Goal: Task Accomplishment & Management: Use online tool/utility

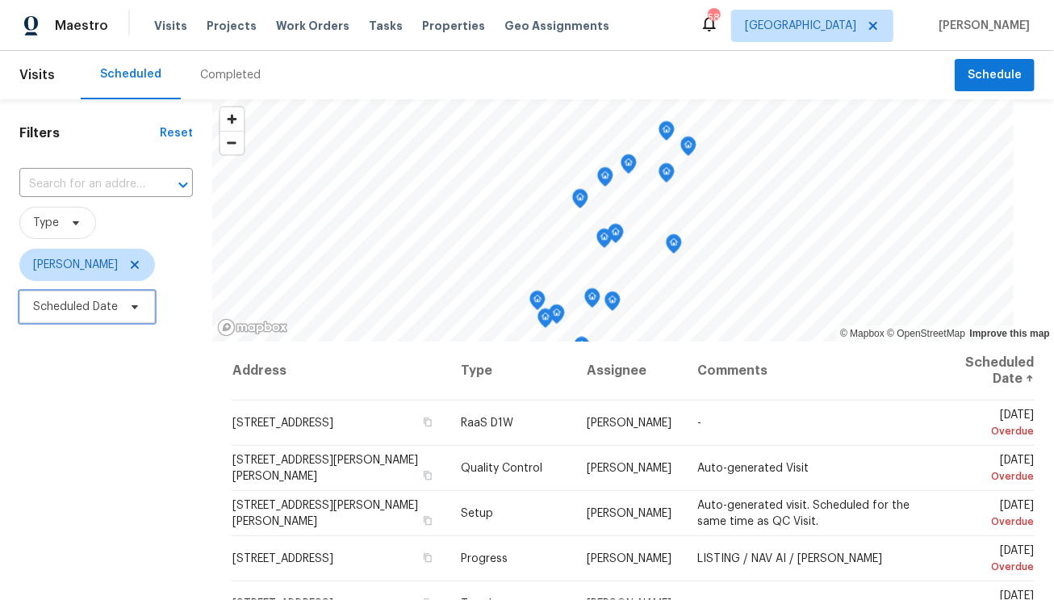
click at [107, 311] on span "Scheduled Date" at bounding box center [75, 307] width 85 height 16
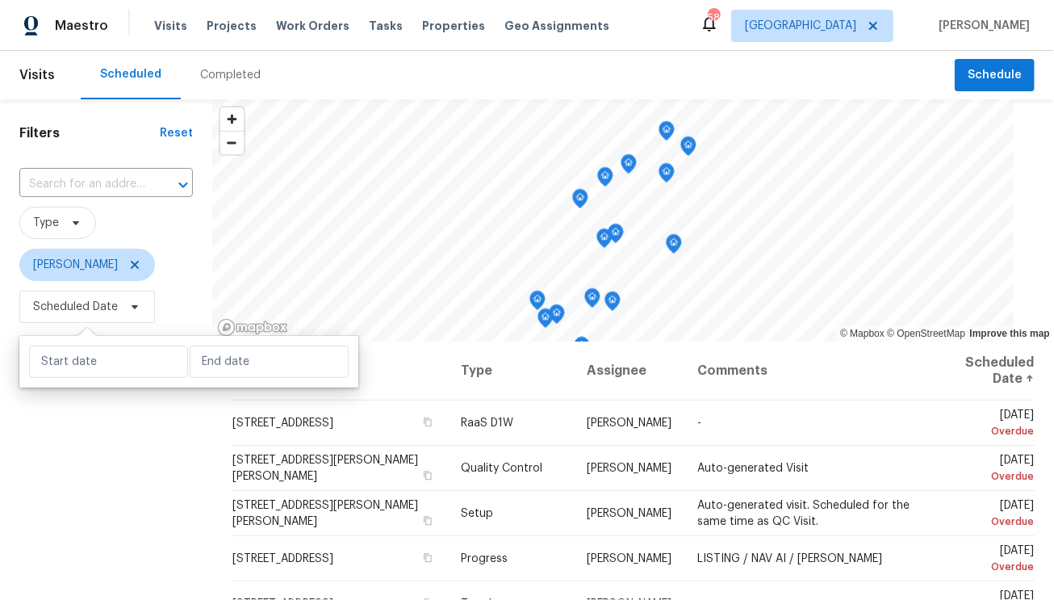
click at [90, 384] on div at bounding box center [188, 362] width 339 height 52
click at [90, 379] on div at bounding box center [188, 362] width 339 height 52
select select "8"
select select "2025"
select select "9"
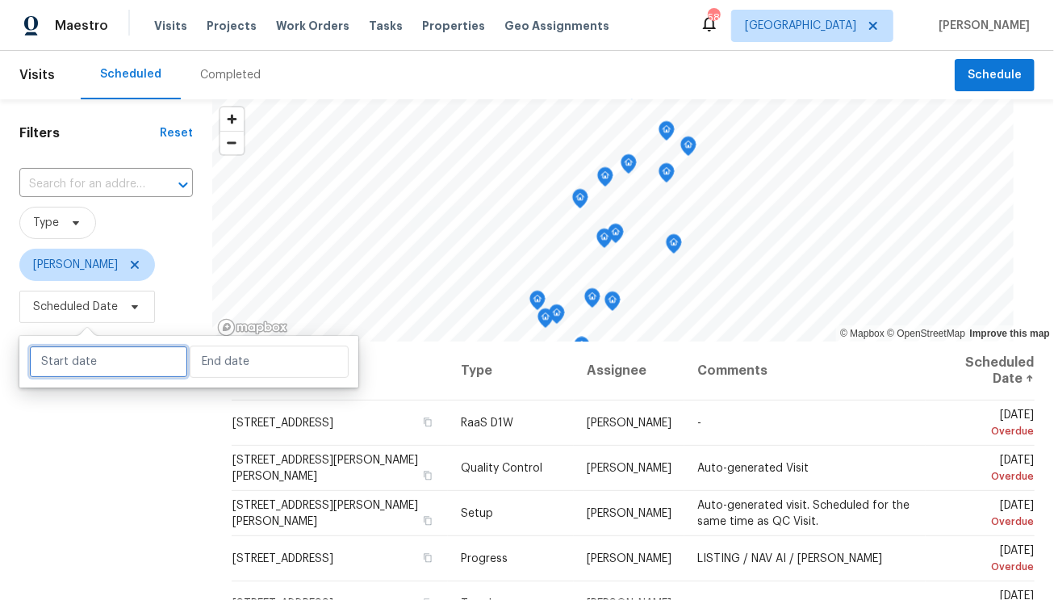
select select "2025"
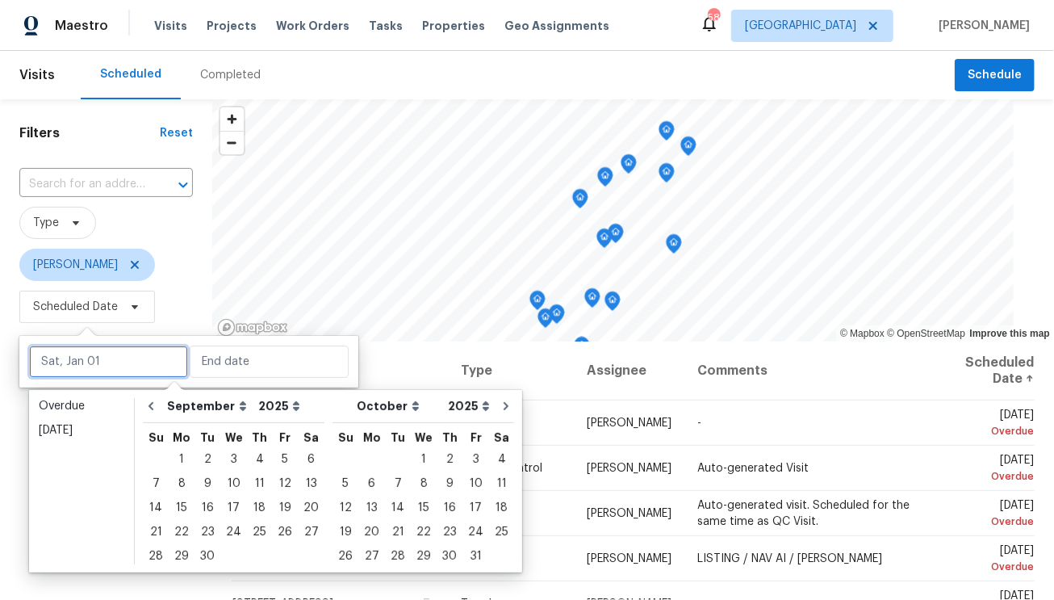
click at [91, 366] on input "text" at bounding box center [108, 361] width 159 height 32
click at [98, 401] on div "Overdue" at bounding box center [82, 406] width 86 height 16
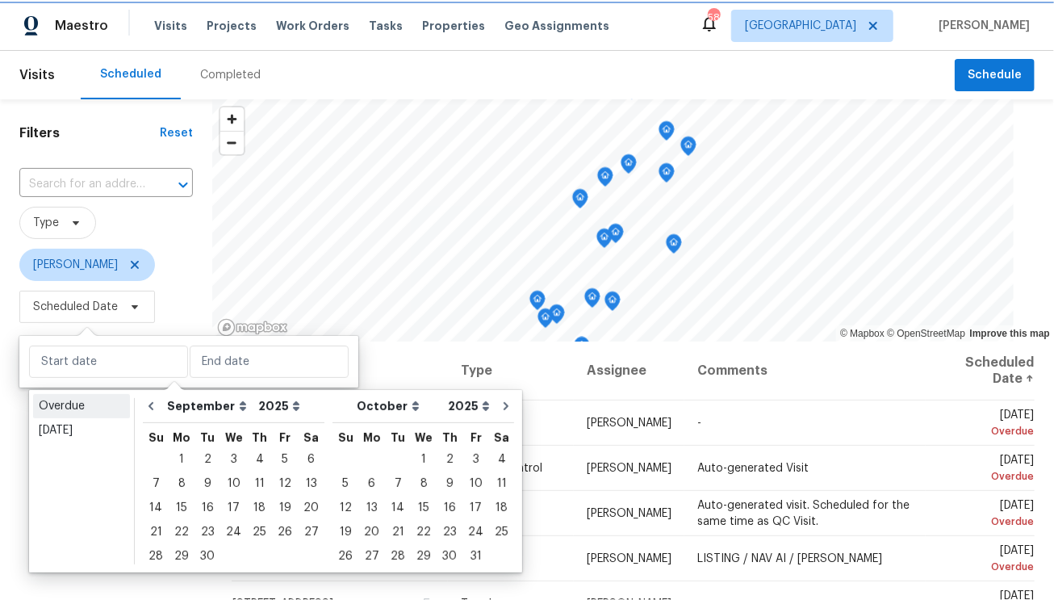
type input "Sun, Aug 03"
type input "Mon, Sep 01"
select select "7"
select select "8"
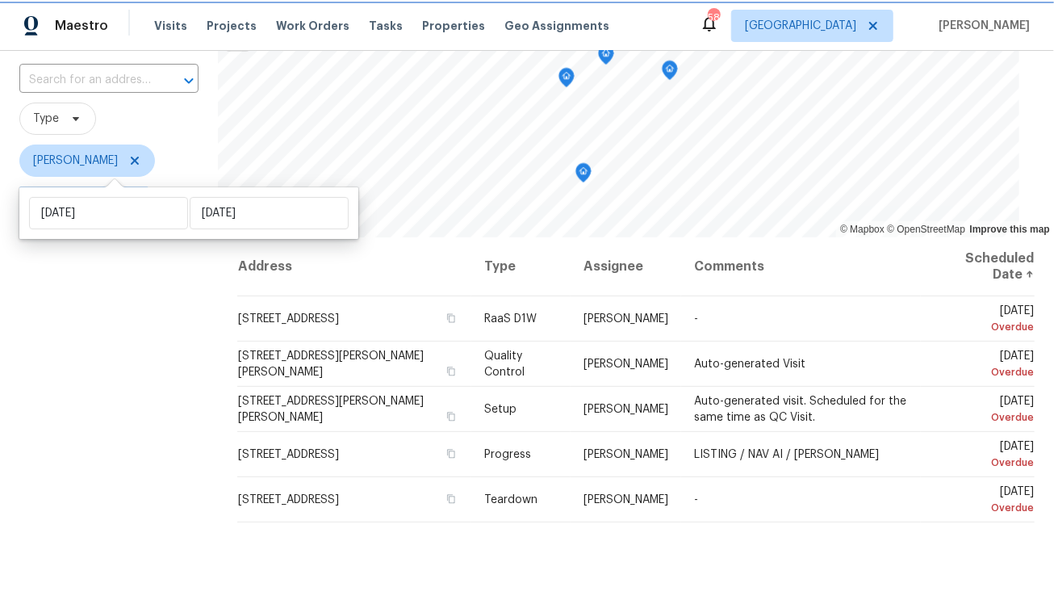
scroll to position [153, 0]
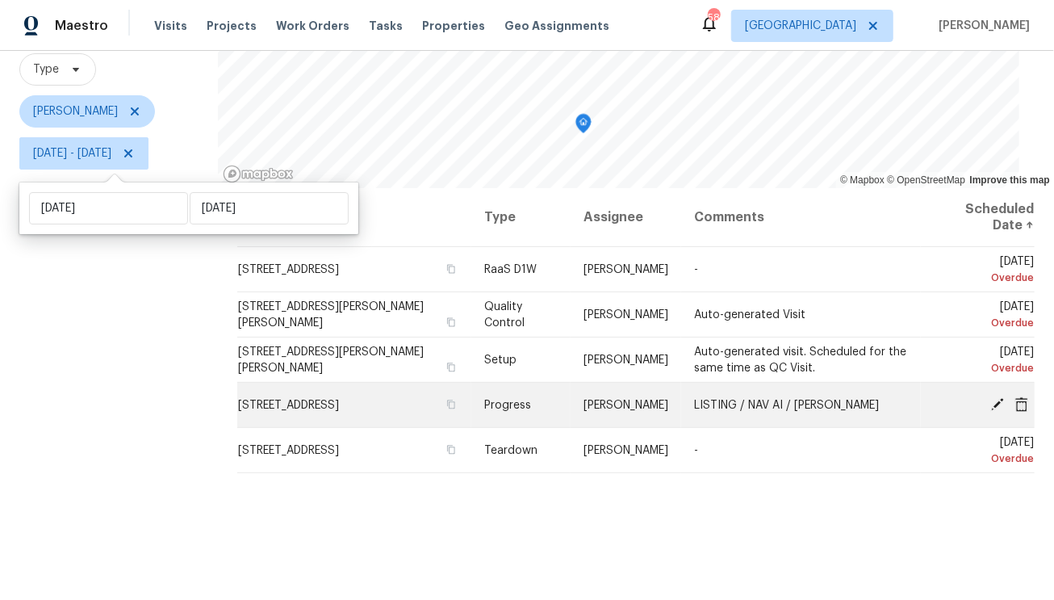
click at [991, 401] on icon at bounding box center [997, 403] width 13 height 13
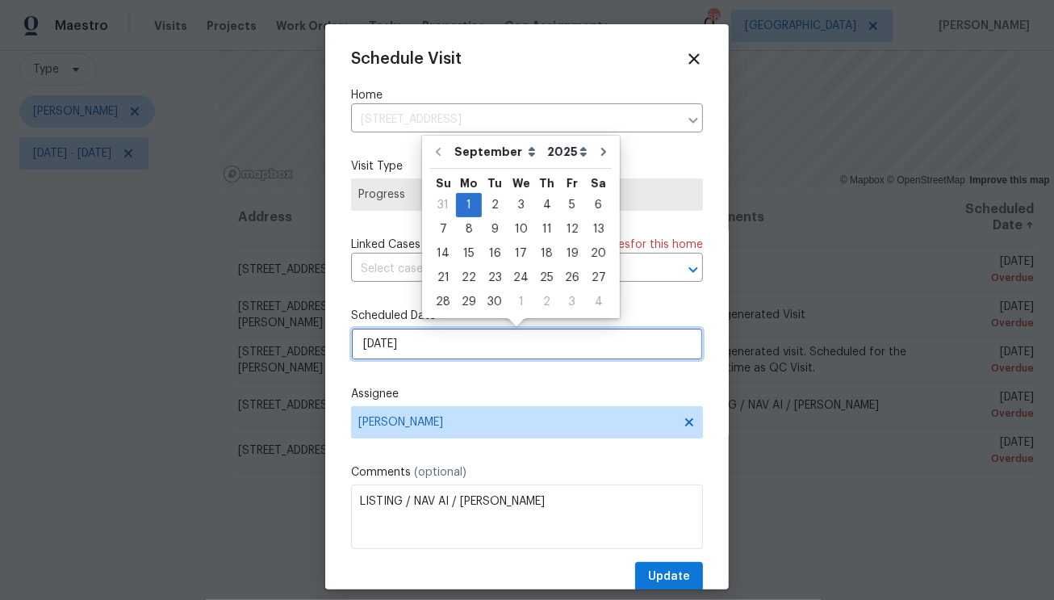
click at [422, 348] on input "9/1/2025" at bounding box center [527, 344] width 352 height 32
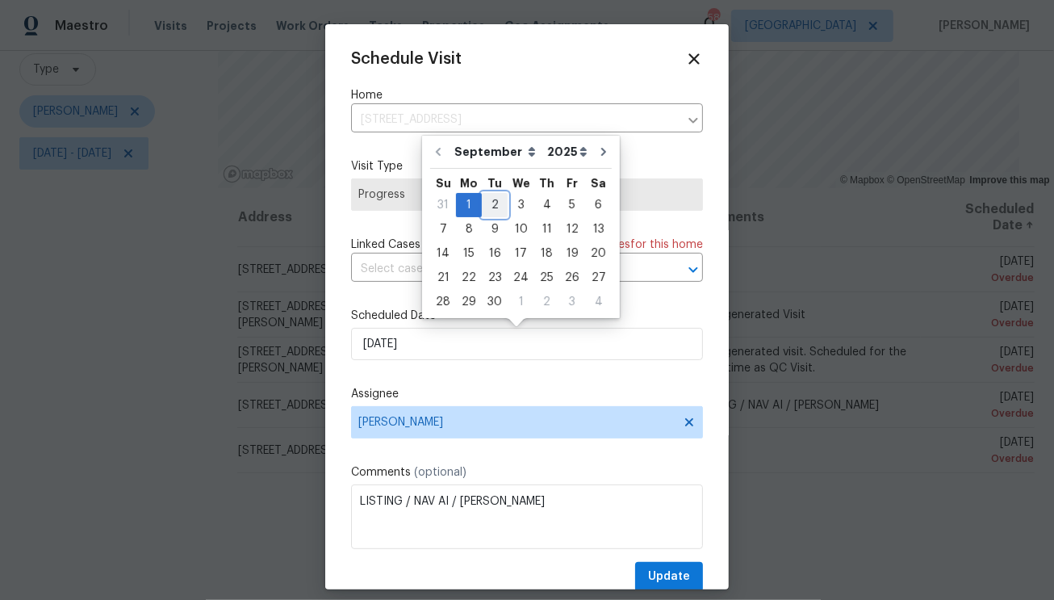
click at [498, 202] on div "2" at bounding box center [495, 205] width 26 height 23
type input "9/2/2025"
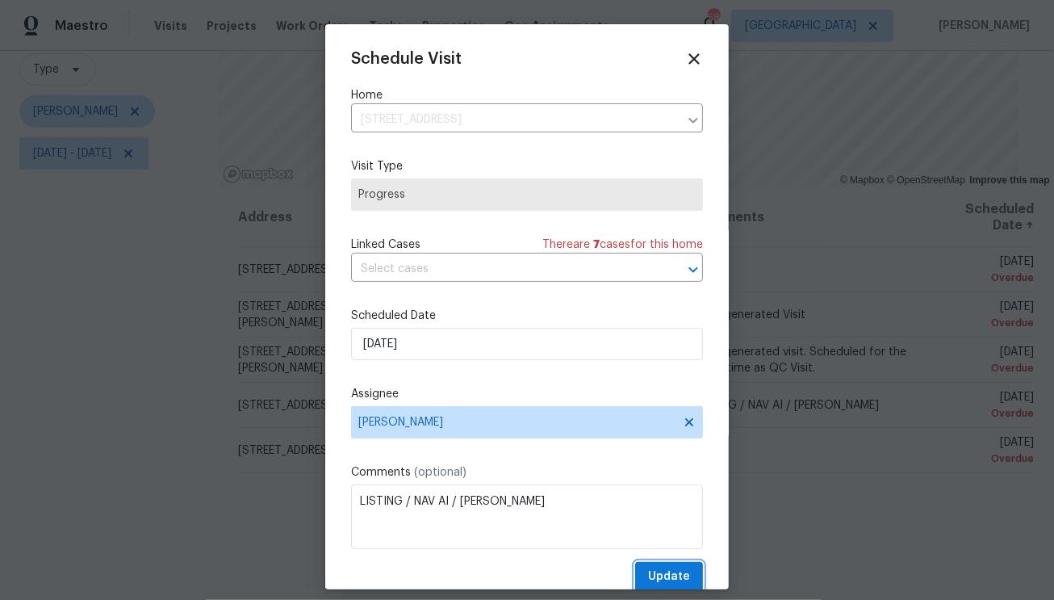
click at [648, 569] on span "Update" at bounding box center [669, 576] width 42 height 20
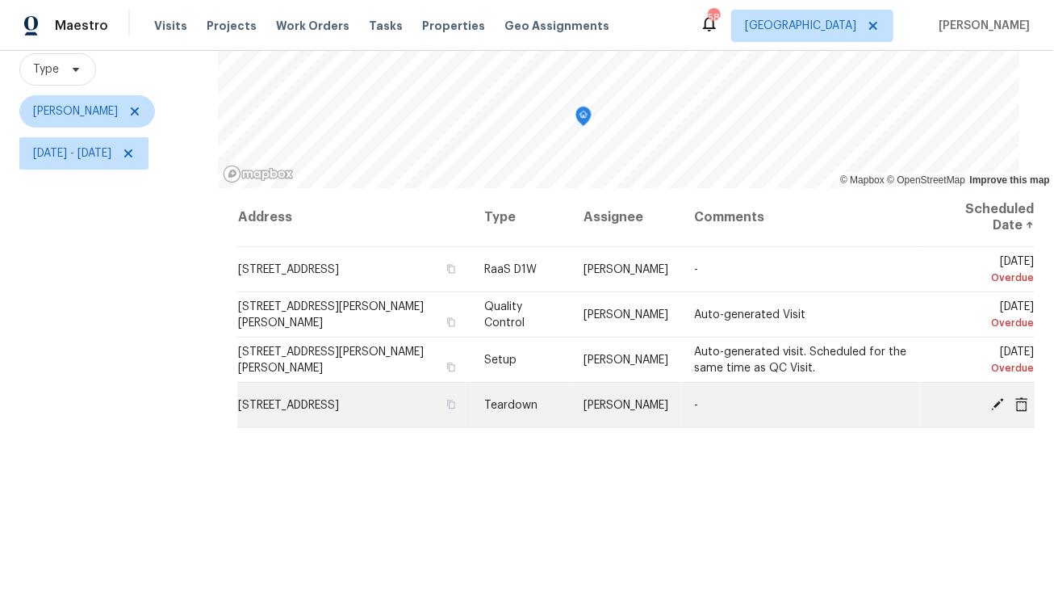
click at [991, 403] on icon at bounding box center [997, 403] width 13 height 13
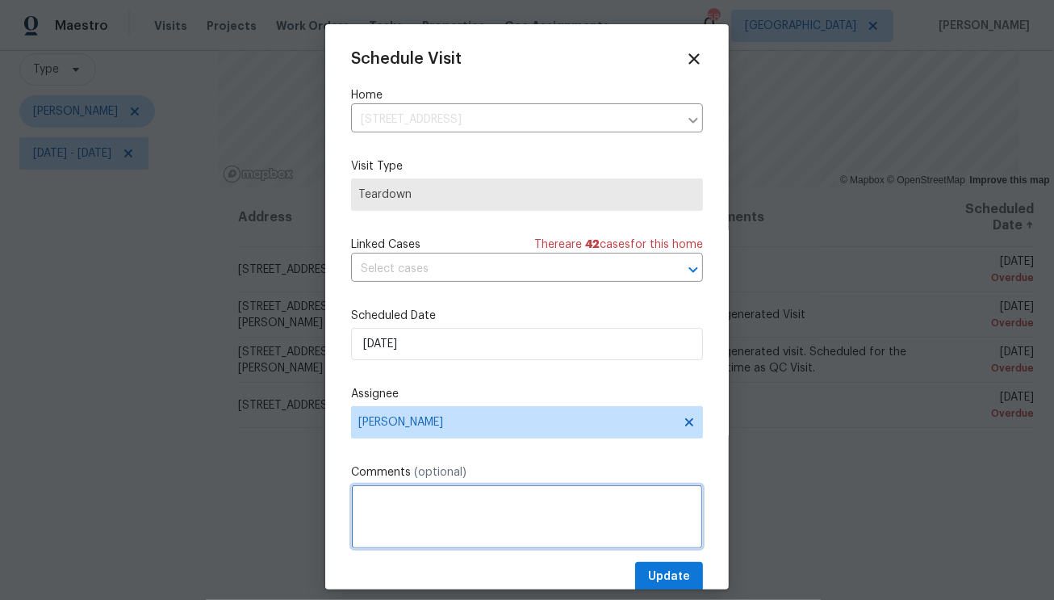
click at [412, 533] on textarea at bounding box center [527, 516] width 352 height 65
type textarea "COE = 9/5"
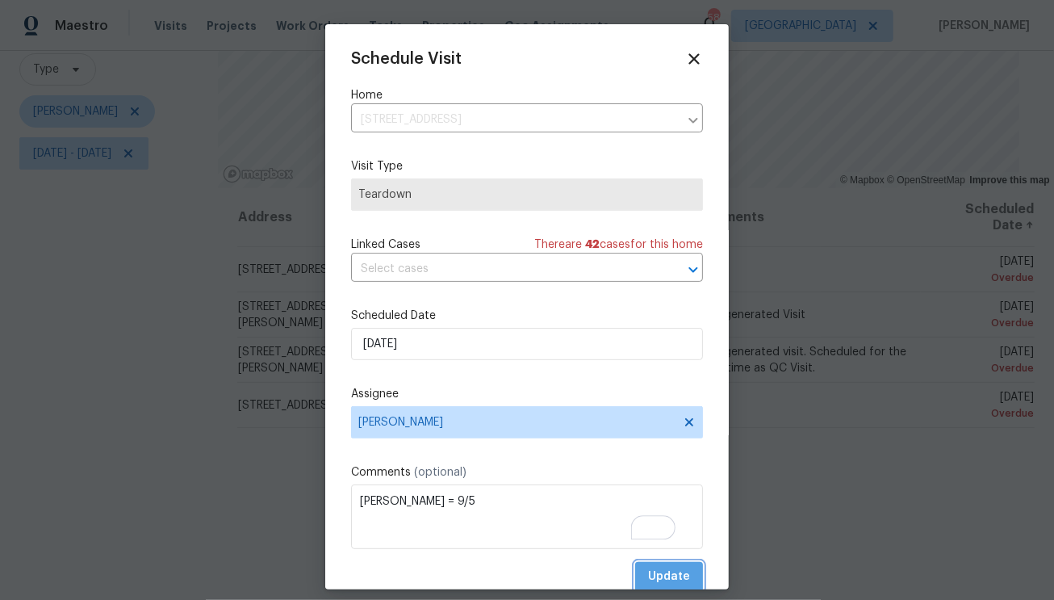
click at [662, 579] on span "Update" at bounding box center [669, 576] width 42 height 20
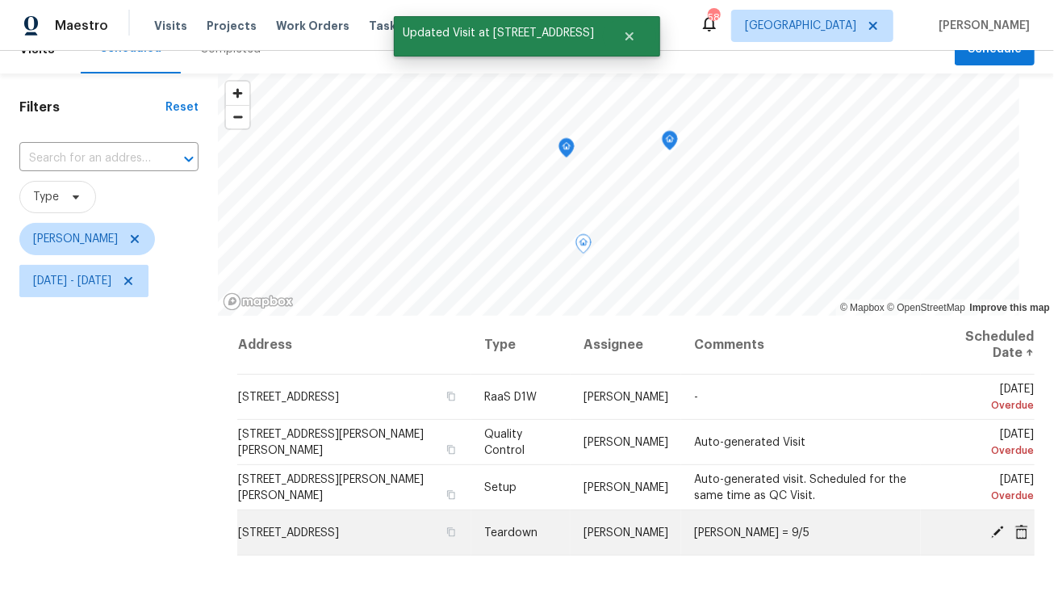
scroll to position [27, 0]
click at [990, 529] on icon at bounding box center [997, 530] width 15 height 15
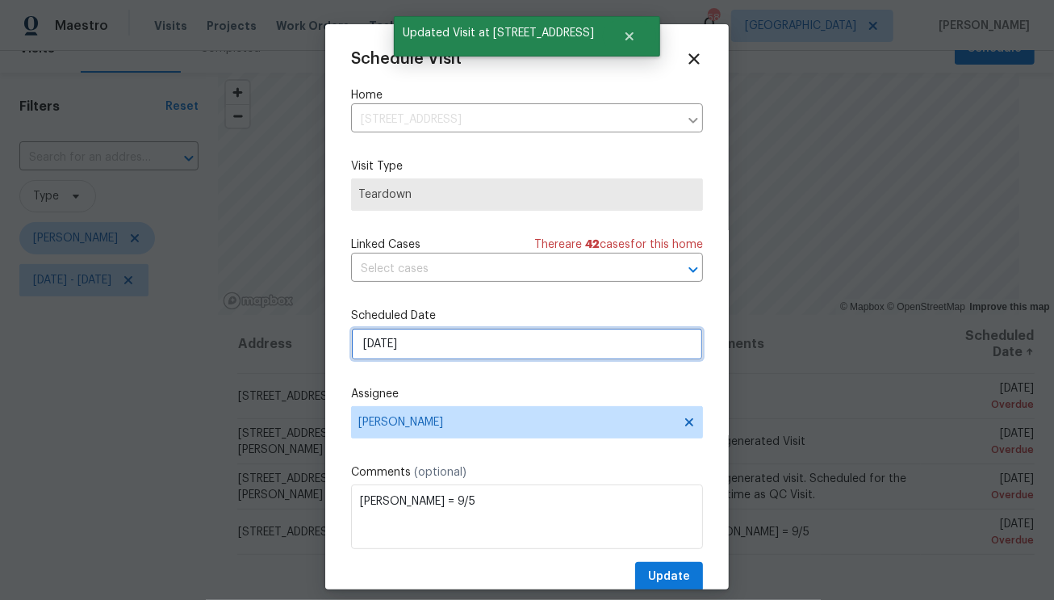
click at [454, 348] on input "9/1/2025" at bounding box center [527, 344] width 352 height 32
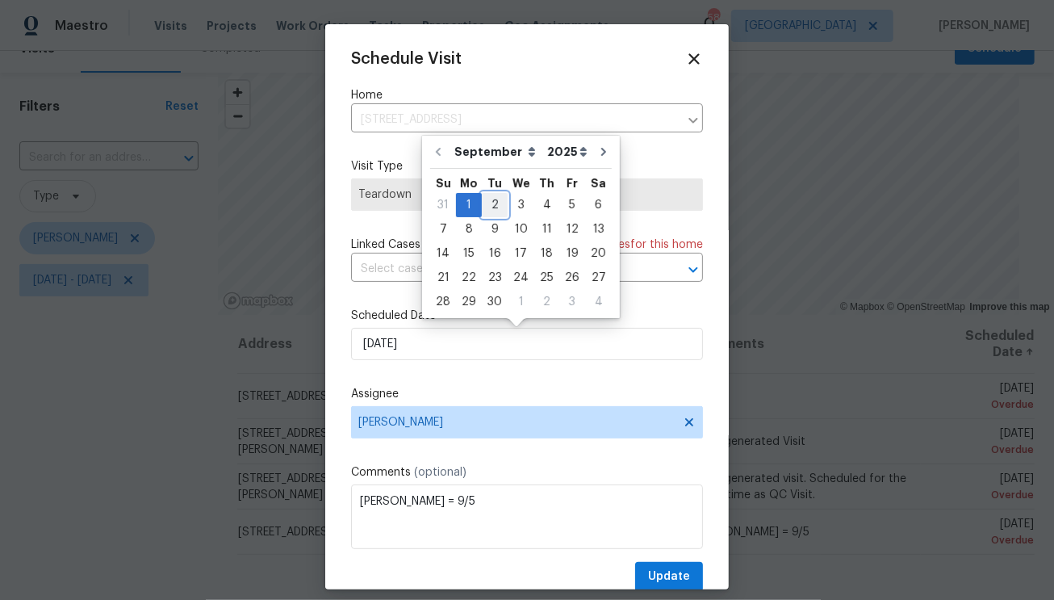
click at [496, 199] on div "2" at bounding box center [495, 205] width 26 height 23
type input "9/2/2025"
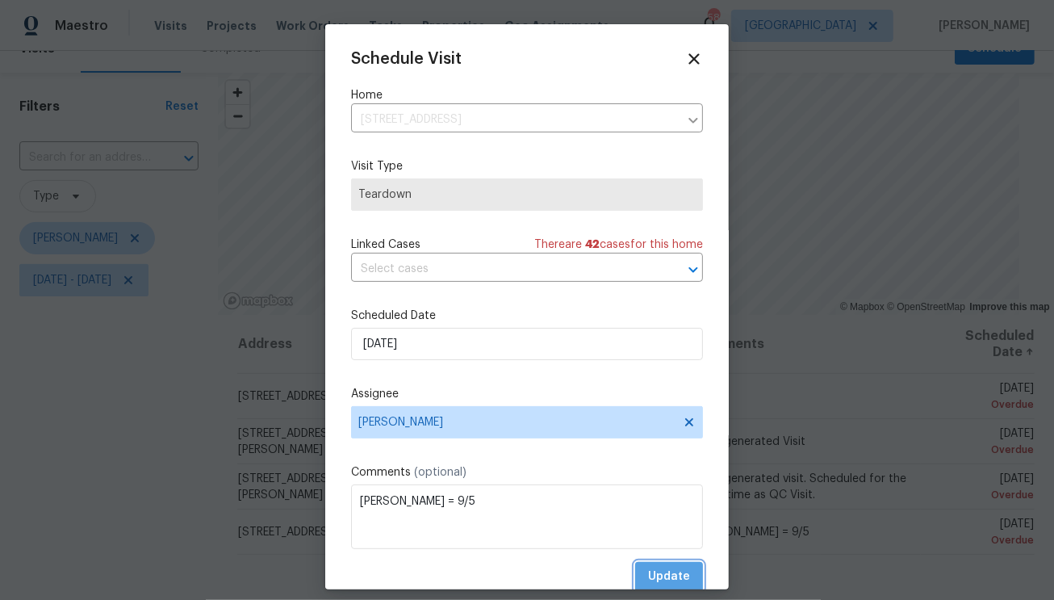
click at [662, 573] on span "Update" at bounding box center [669, 576] width 42 height 20
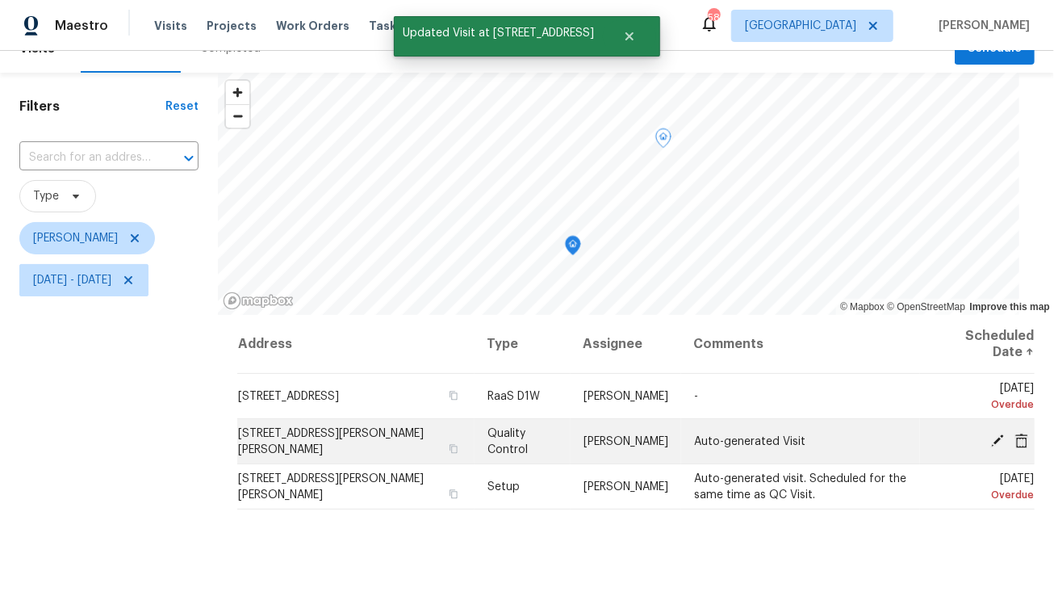
click at [990, 438] on icon at bounding box center [997, 440] width 15 height 15
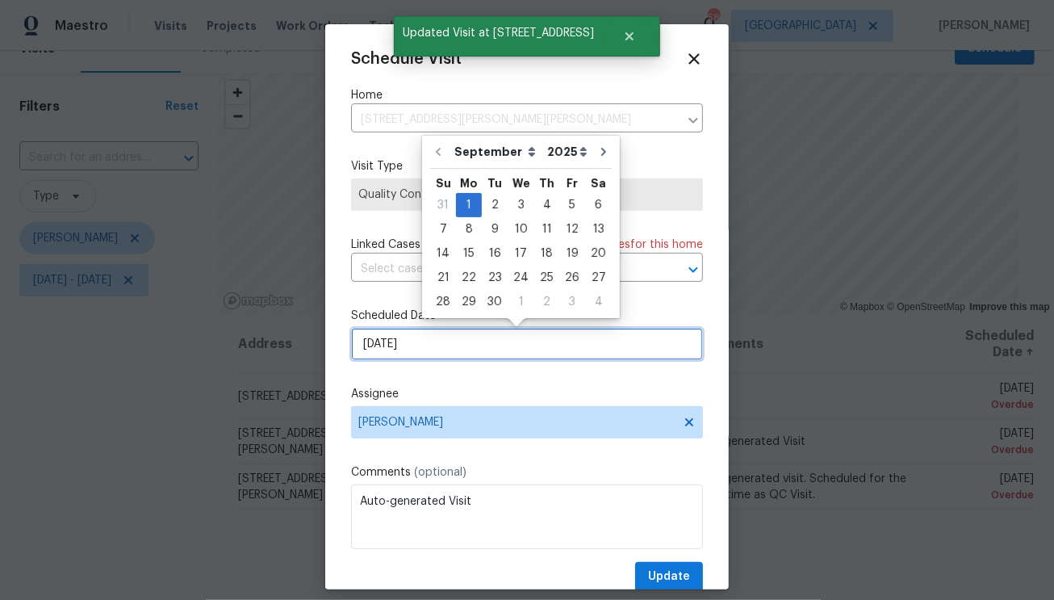
click at [401, 334] on input "9/1/2025" at bounding box center [527, 344] width 352 height 32
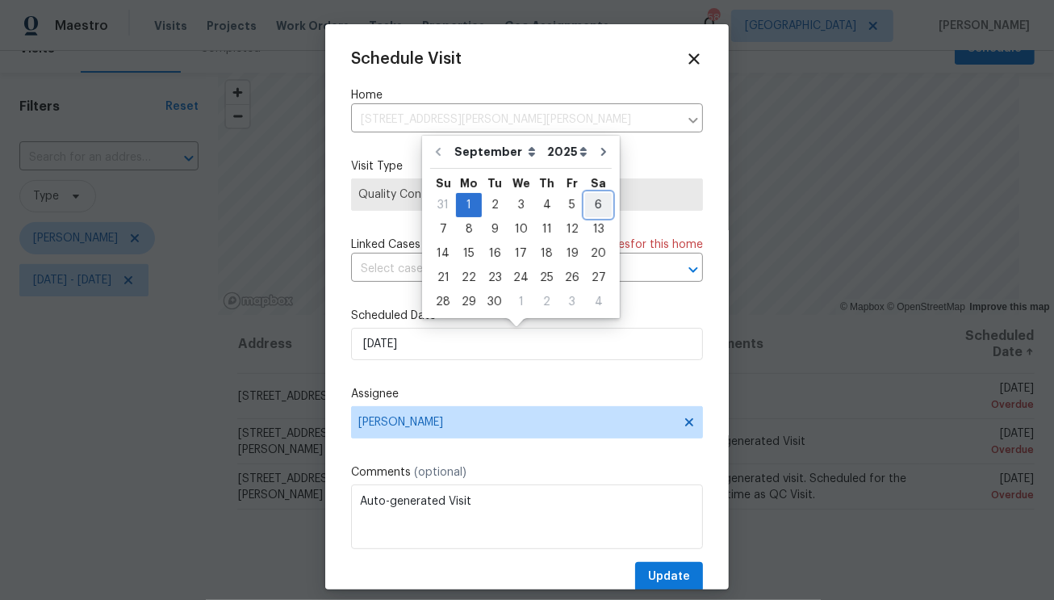
click at [586, 205] on div "6" at bounding box center [598, 205] width 27 height 23
type input "9/6/2025"
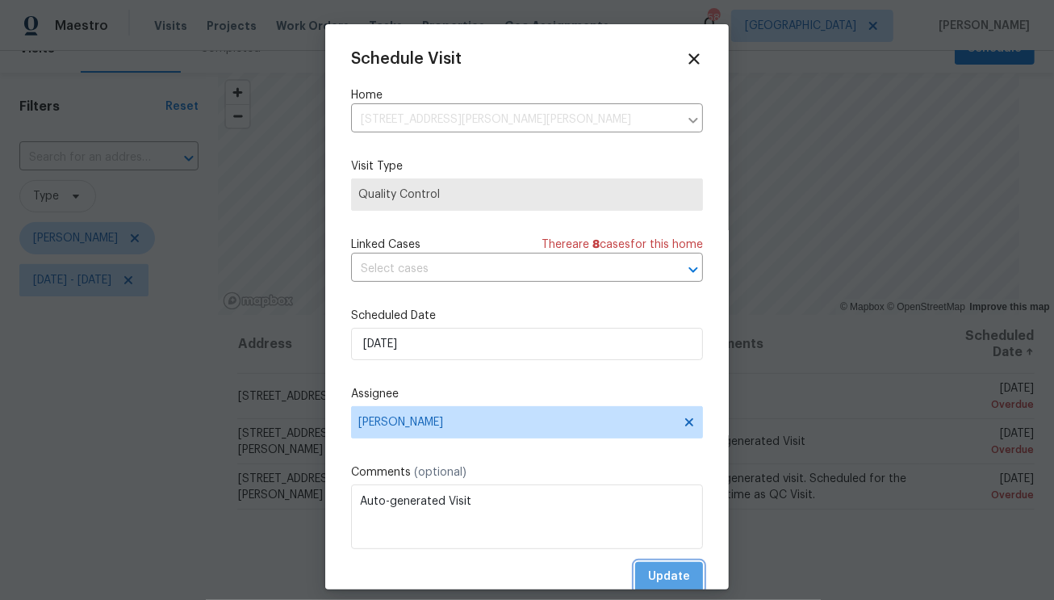
drag, startPoint x: 663, startPoint y: 571, endPoint x: 674, endPoint y: 563, distance: 13.2
click at [663, 571] on span "Update" at bounding box center [669, 576] width 42 height 20
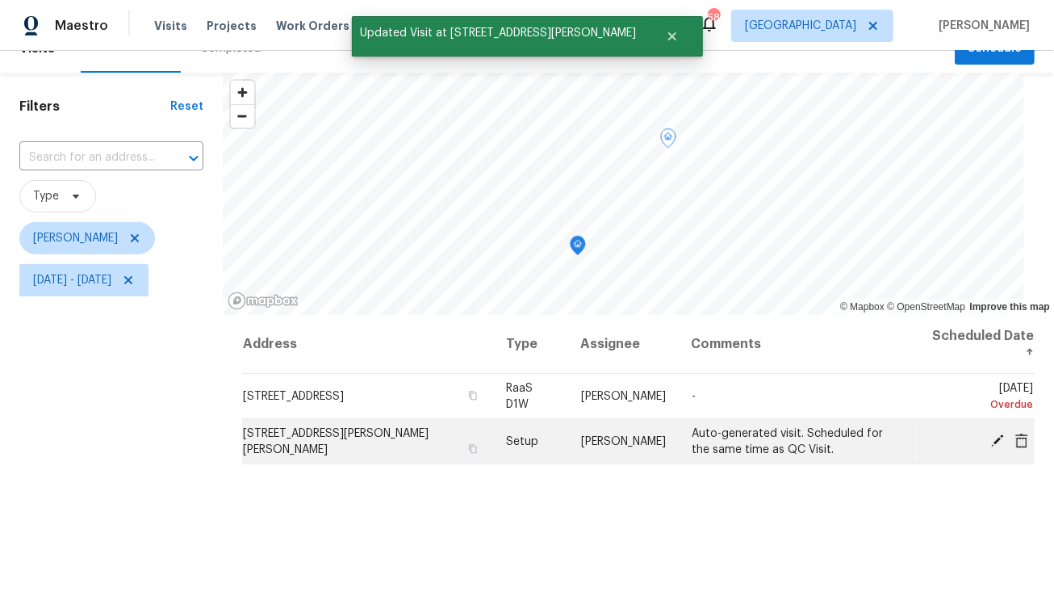
click at [991, 438] on icon at bounding box center [997, 439] width 13 height 13
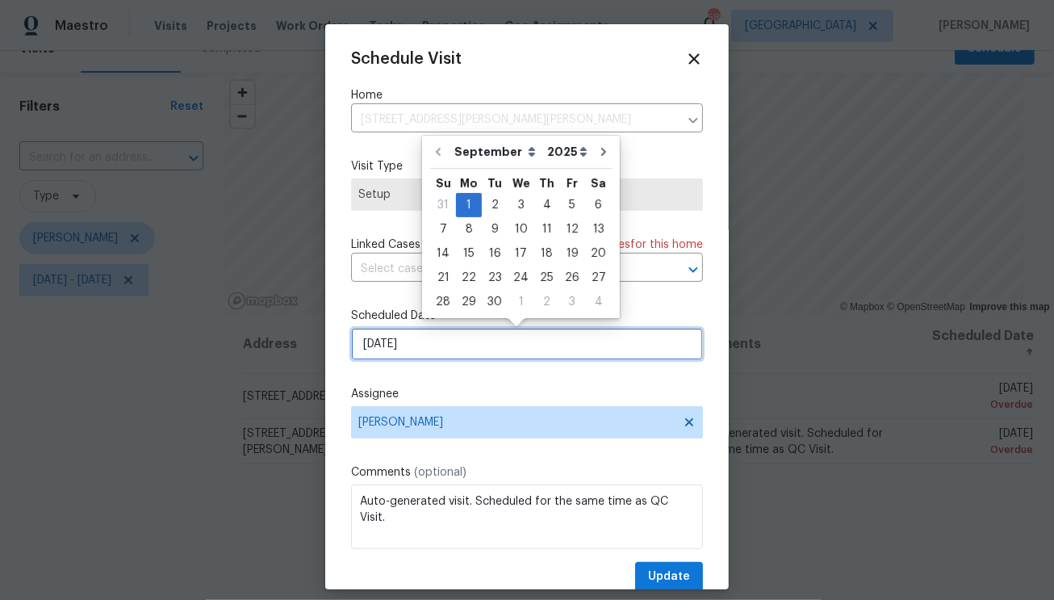
click at [514, 355] on input "9/1/2025" at bounding box center [527, 344] width 352 height 32
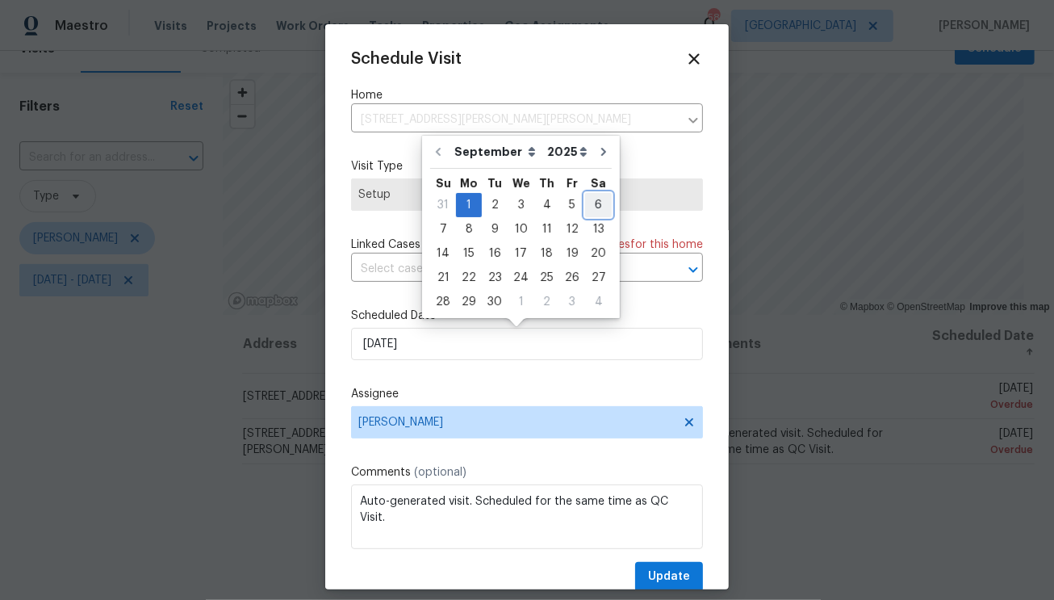
click at [596, 207] on div "6" at bounding box center [598, 205] width 27 height 23
type input "9/6/2025"
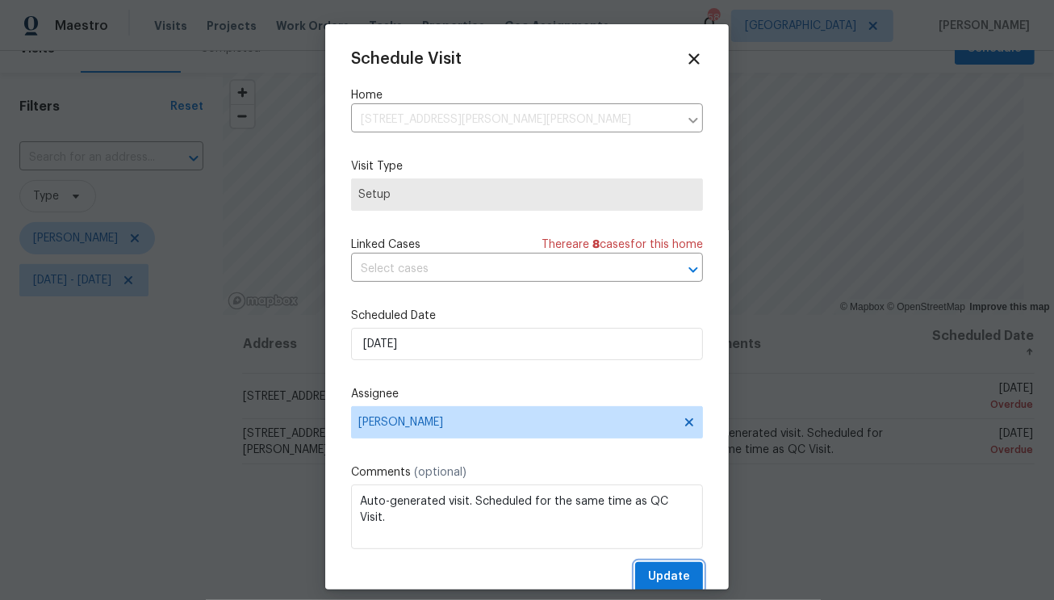
click at [666, 583] on span "Update" at bounding box center [669, 576] width 42 height 20
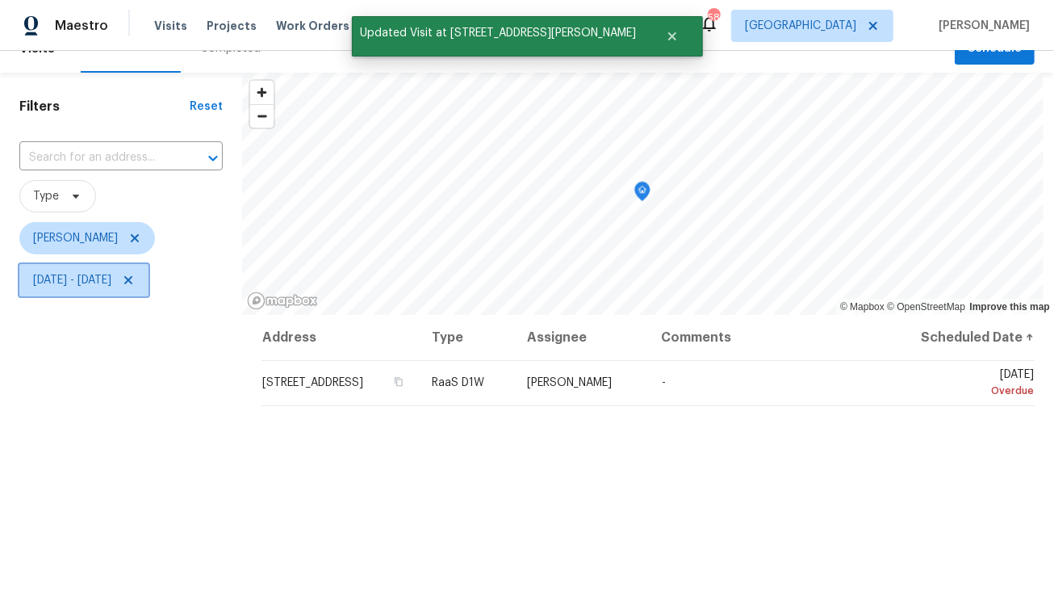
click at [56, 290] on span "Sun, Aug 03 - Mon, Sep 01" at bounding box center [83, 280] width 129 height 32
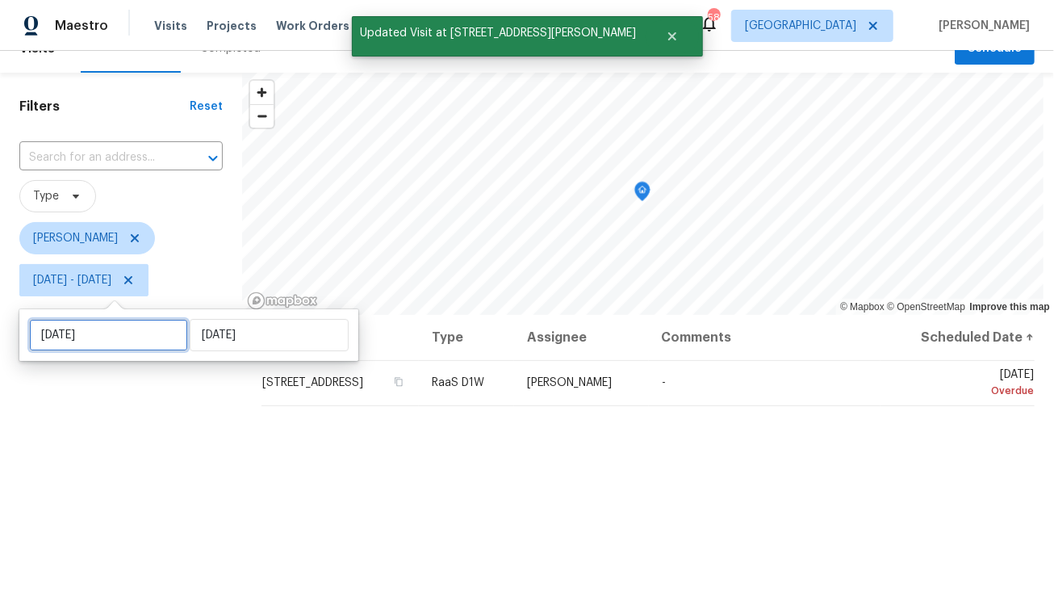
click at [130, 336] on input "Sun, Aug 03" at bounding box center [108, 335] width 159 height 32
select select "7"
select select "2025"
select select "8"
select select "2025"
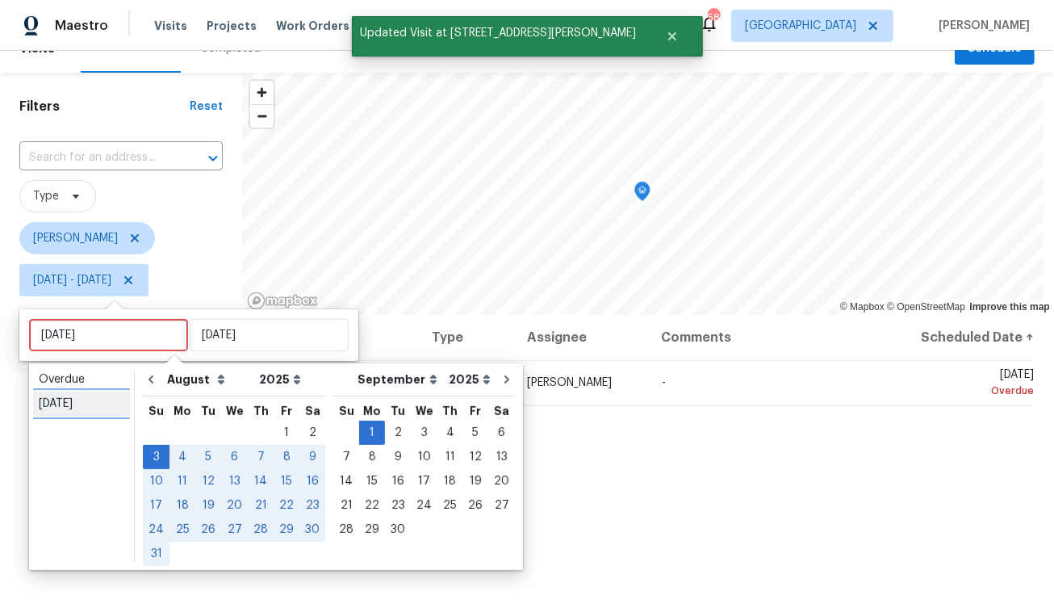
click at [68, 406] on div "Today" at bounding box center [82, 403] width 86 height 16
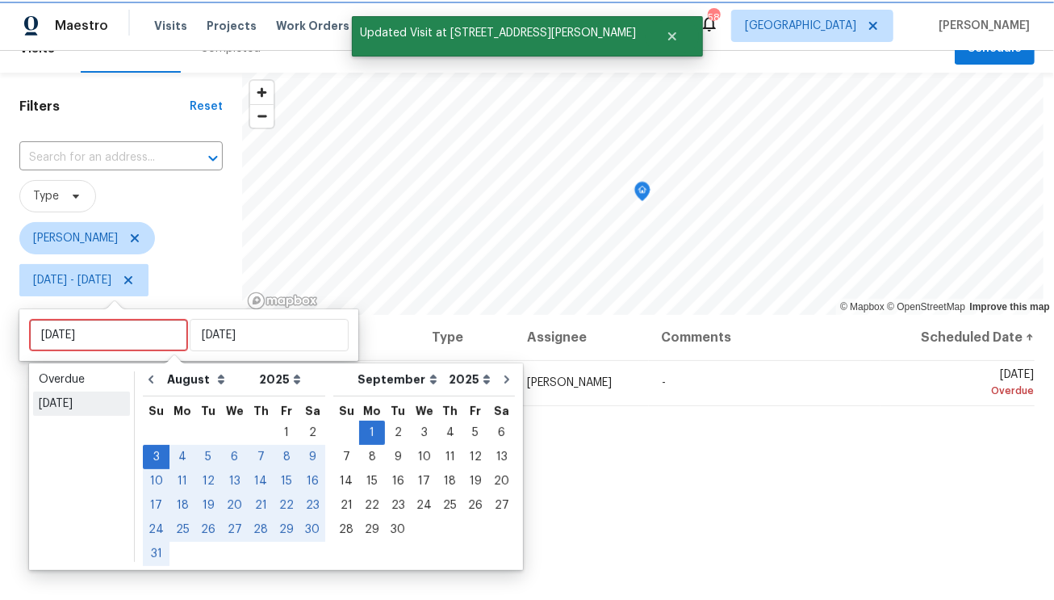
type input "Tue, Sep 02"
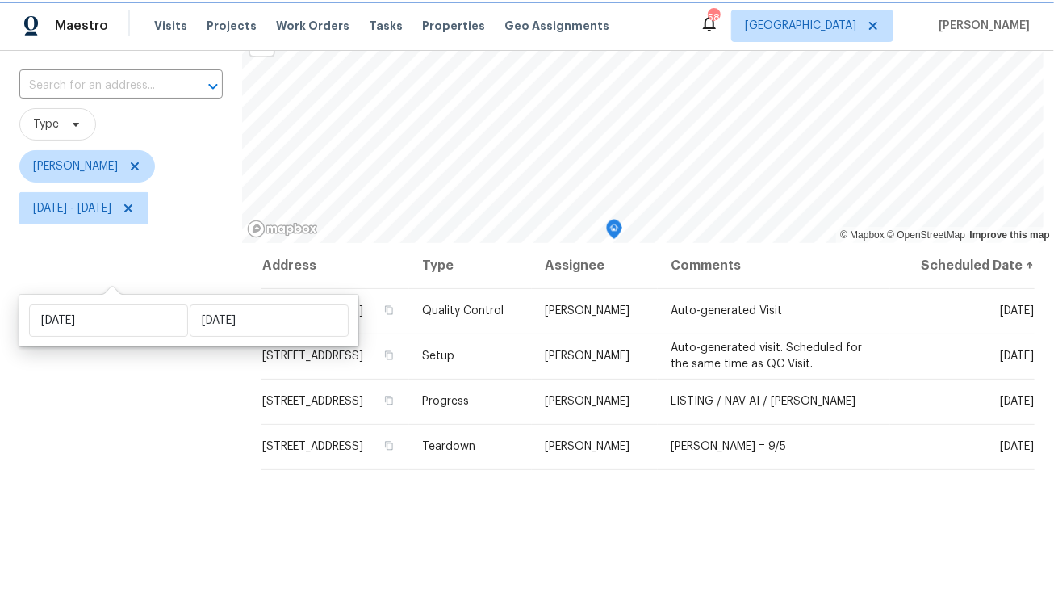
scroll to position [112, 0]
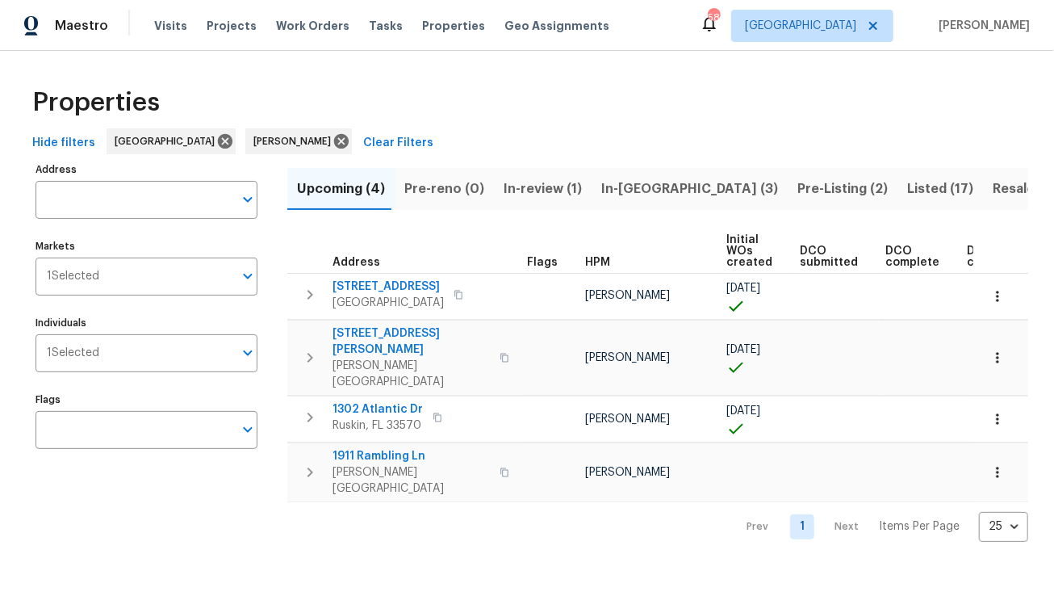
click at [616, 194] on span "In-reno (3)" at bounding box center [689, 189] width 177 height 23
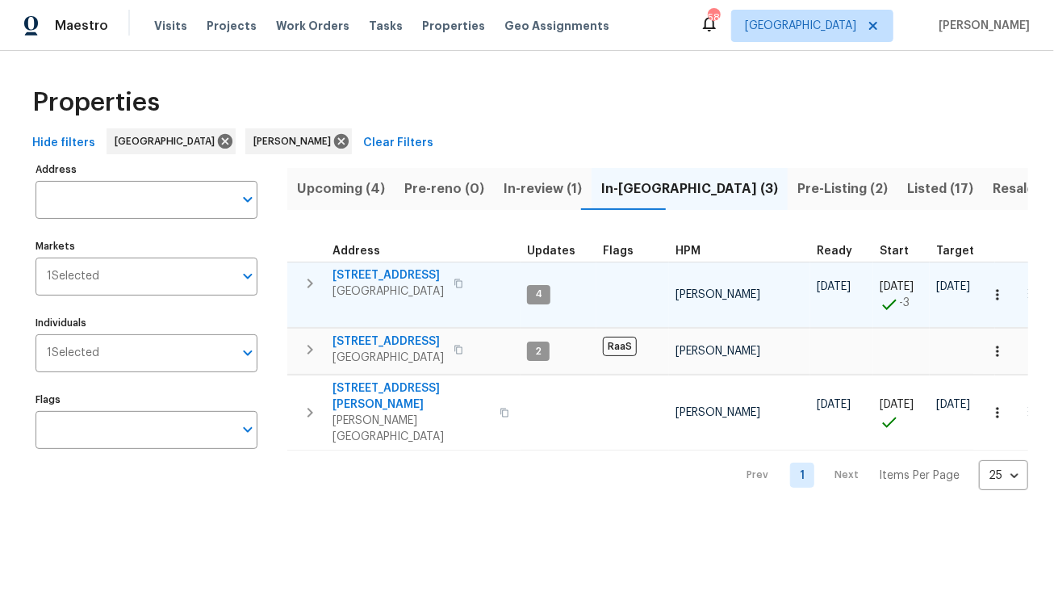
click at [392, 276] on span "1011 Radison Ave" at bounding box center [387, 275] width 111 height 16
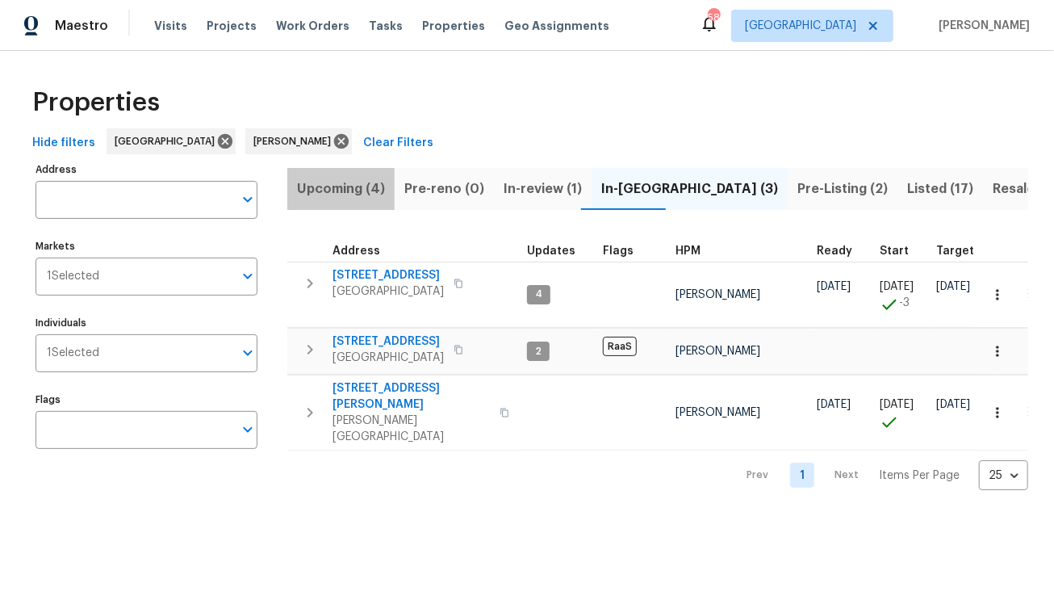
click at [349, 194] on span "Upcoming (4)" at bounding box center [341, 189] width 88 height 23
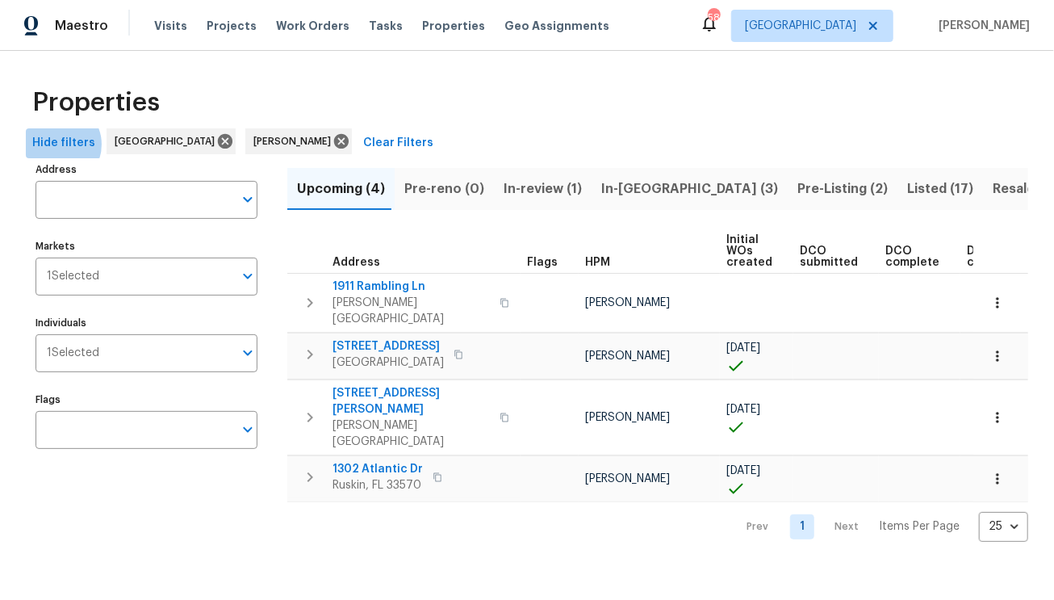
click at [56, 144] on span "Hide filters" at bounding box center [63, 143] width 63 height 20
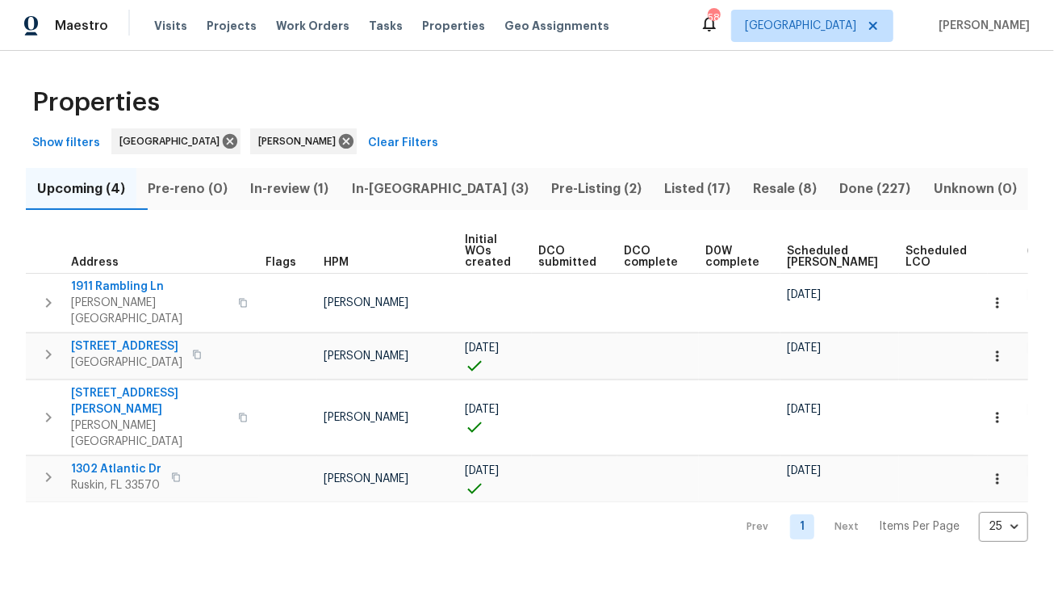
click at [805, 256] on span "Scheduled [PERSON_NAME]" at bounding box center [832, 256] width 91 height 23
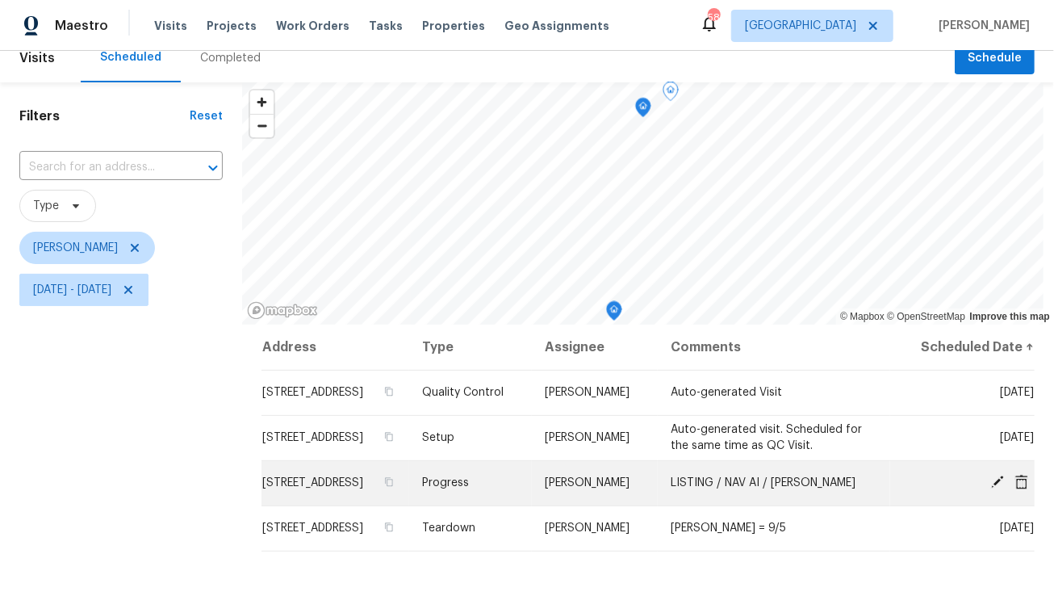
scroll to position [18, 0]
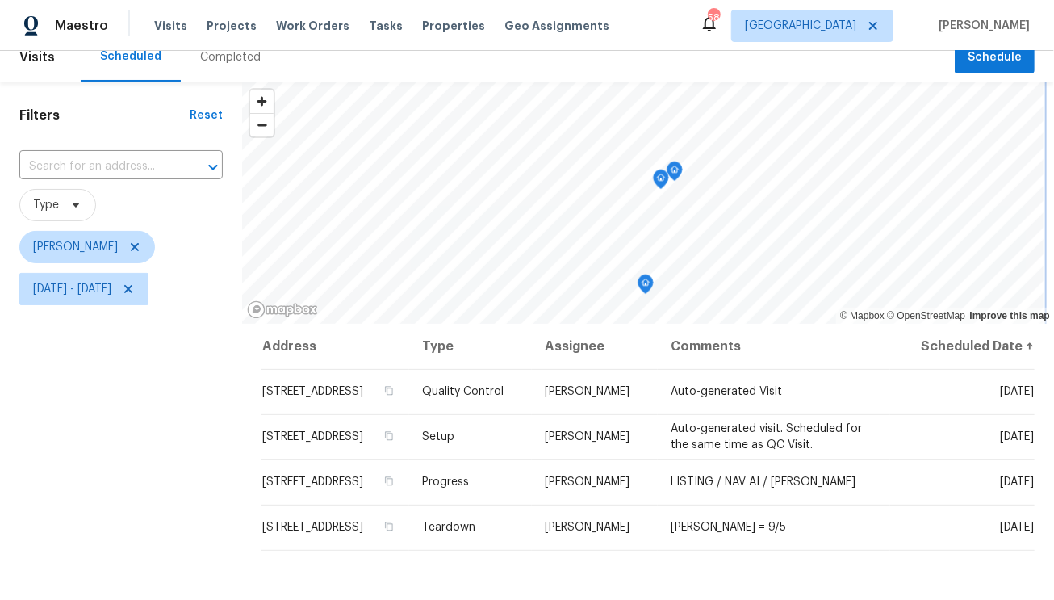
click at [667, 172] on icon "Map marker" at bounding box center [674, 171] width 15 height 19
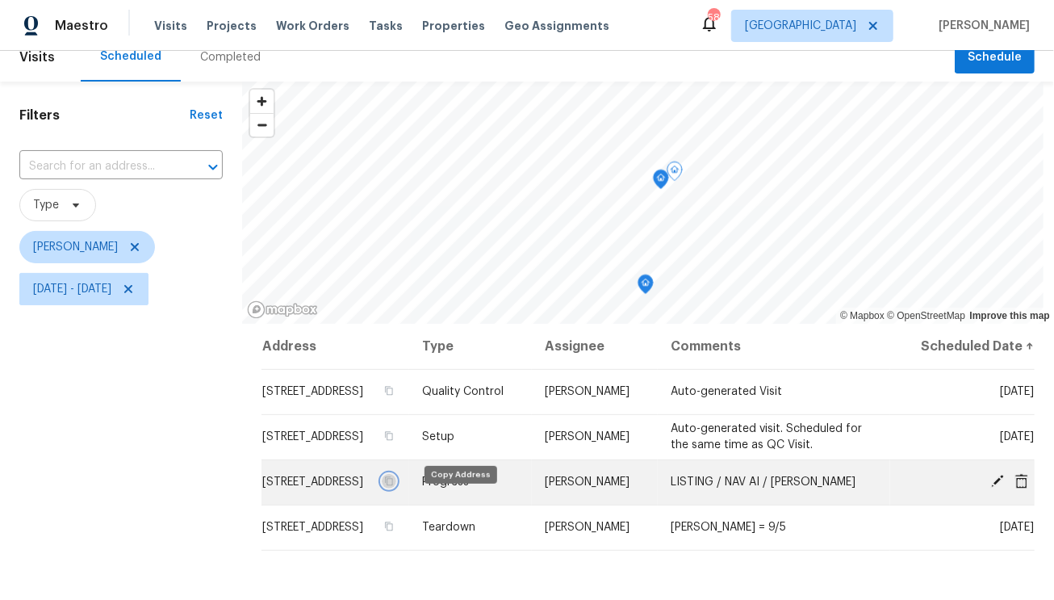
click at [394, 486] on icon "button" at bounding box center [389, 481] width 10 height 10
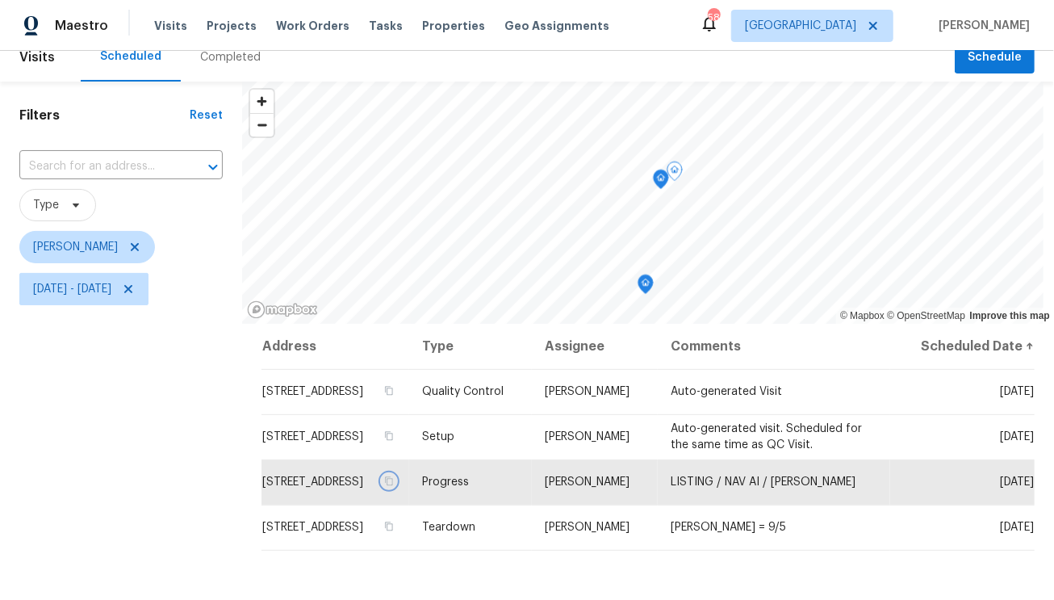
click at [654, 178] on icon "Map marker" at bounding box center [661, 179] width 15 height 19
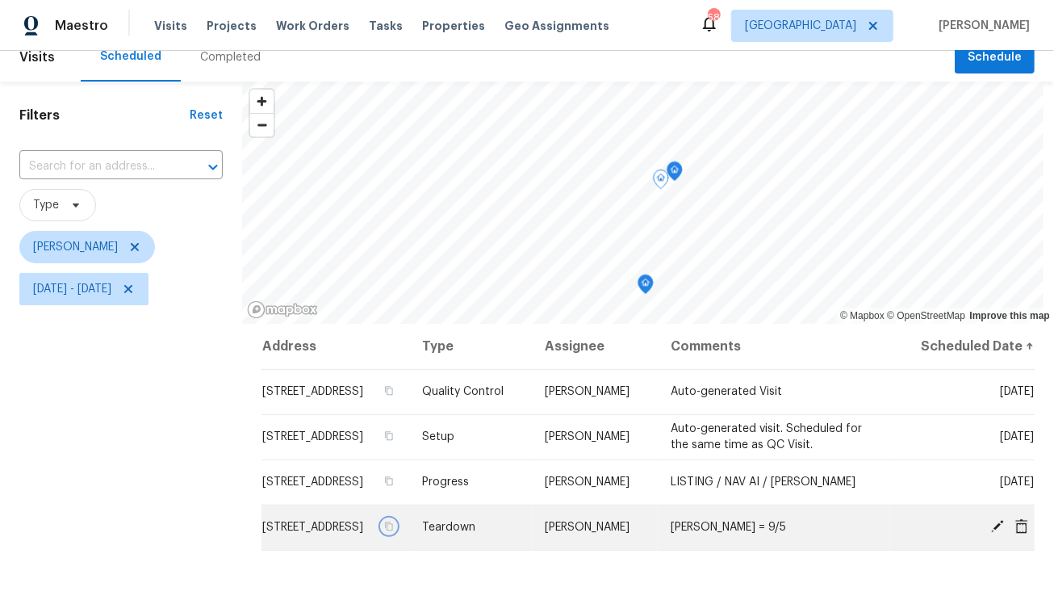
click at [394, 531] on icon "button" at bounding box center [389, 526] width 10 height 10
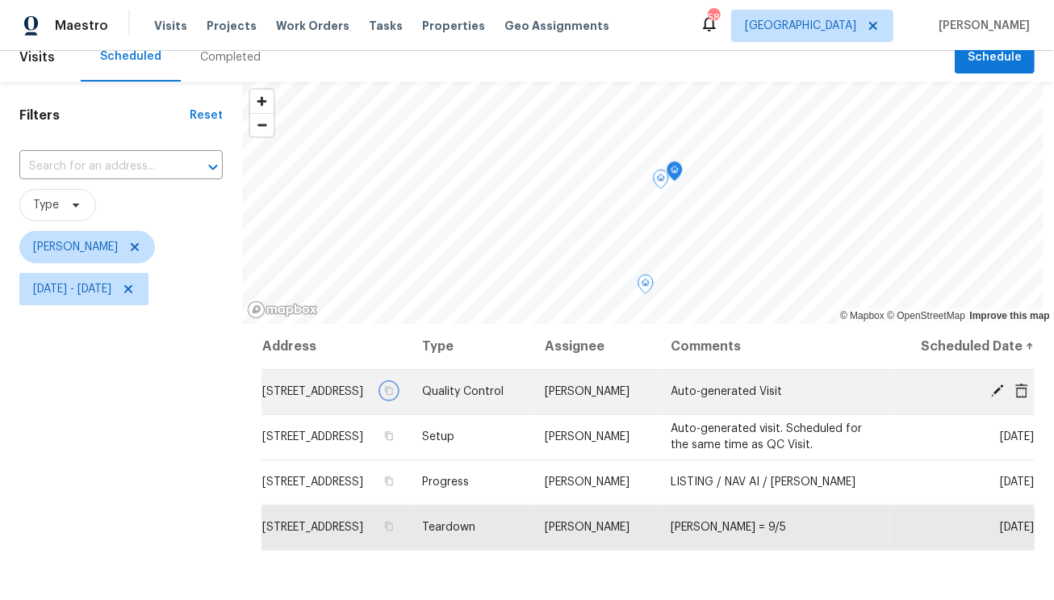
click at [394, 395] on icon "button" at bounding box center [389, 391] width 10 height 10
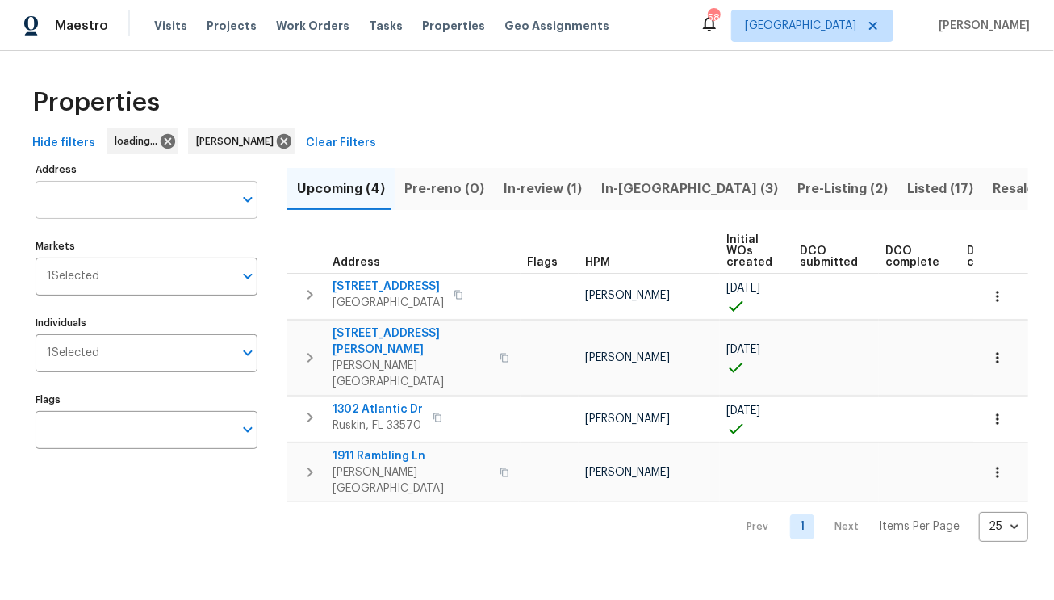
click at [120, 207] on input "Address" at bounding box center [135, 200] width 198 height 38
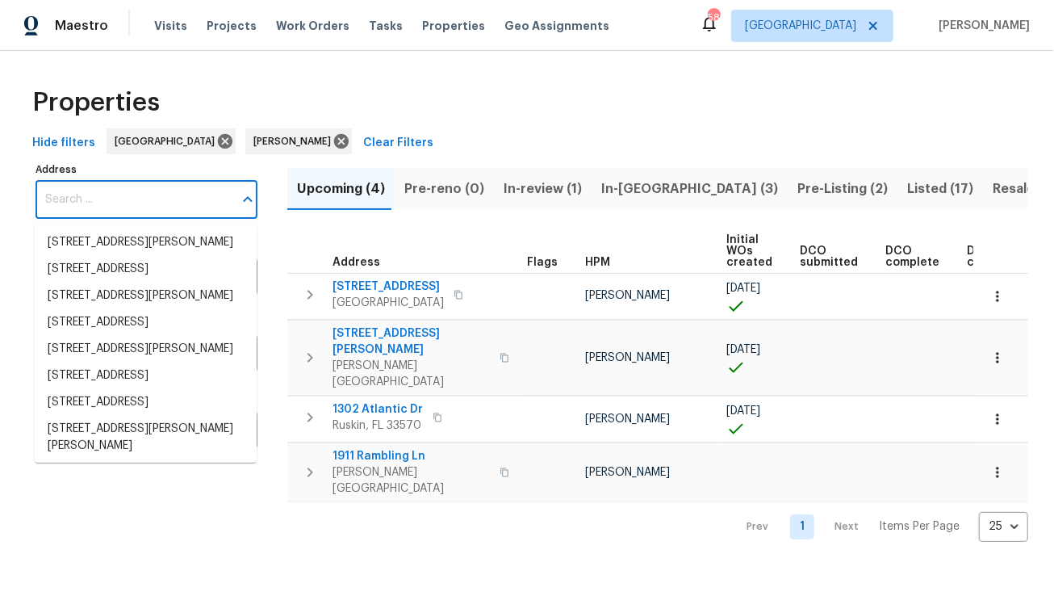
click at [120, 207] on input "Address" at bounding box center [135, 200] width 198 height 38
paste input "[STREET_ADDRESS][PERSON_NAME]"
type input "[STREET_ADDRESS][PERSON_NAME]"
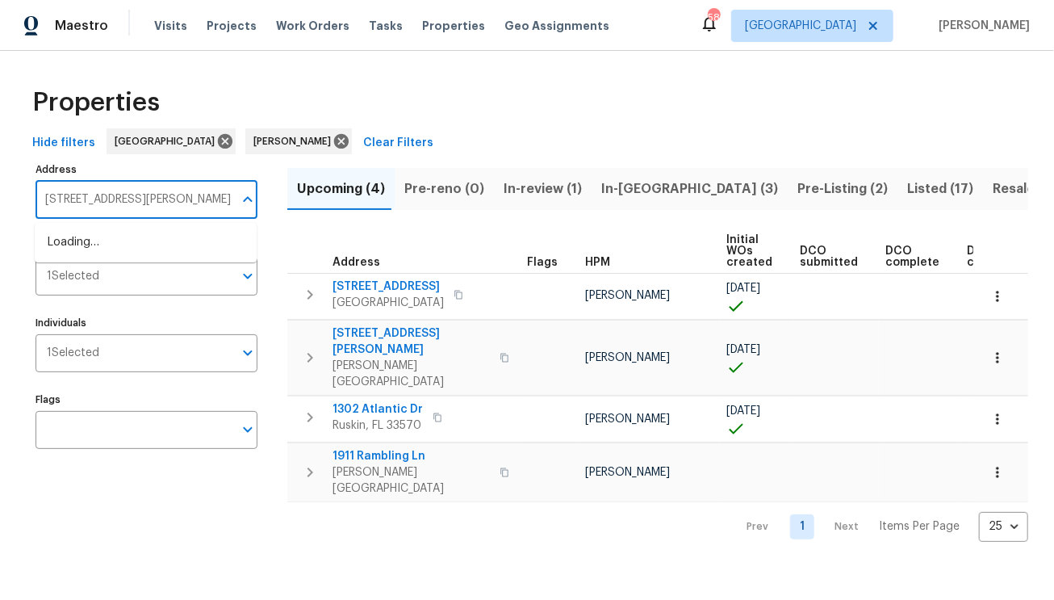
scroll to position [0, 17]
click at [128, 237] on li "12545 Ryegrass Loop Parrish FL 34219" at bounding box center [146, 242] width 222 height 27
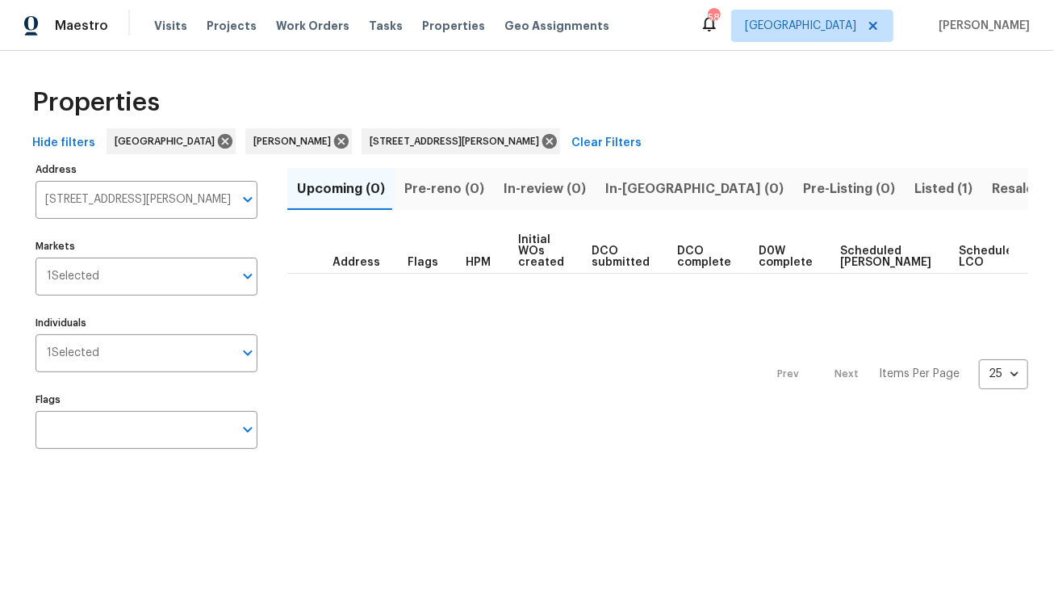
click at [914, 190] on span "Listed (1)" at bounding box center [943, 189] width 58 height 23
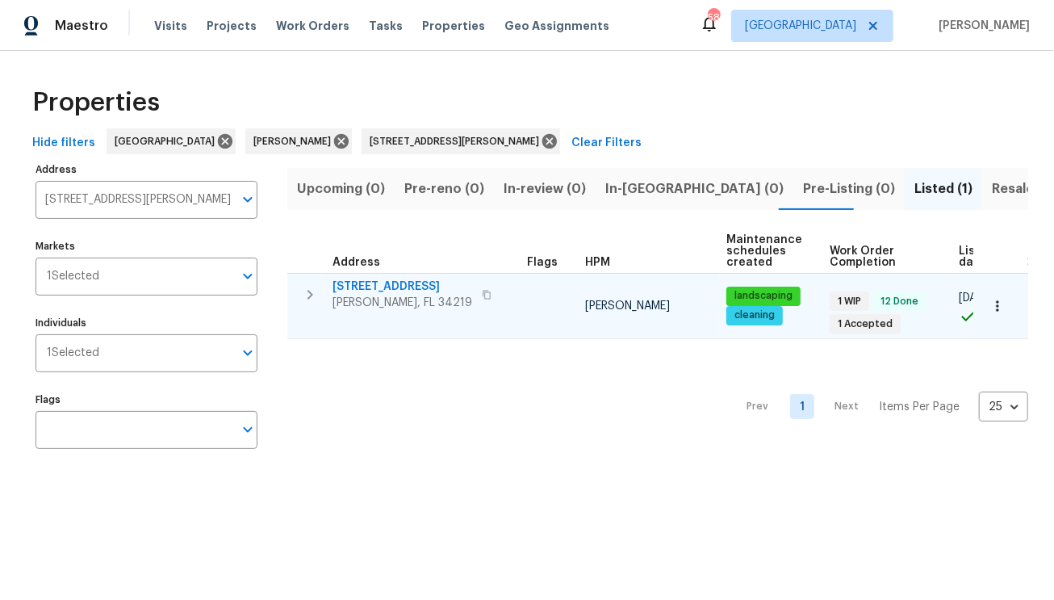
click at [411, 282] on span "[STREET_ADDRESS]" at bounding box center [402, 286] width 140 height 16
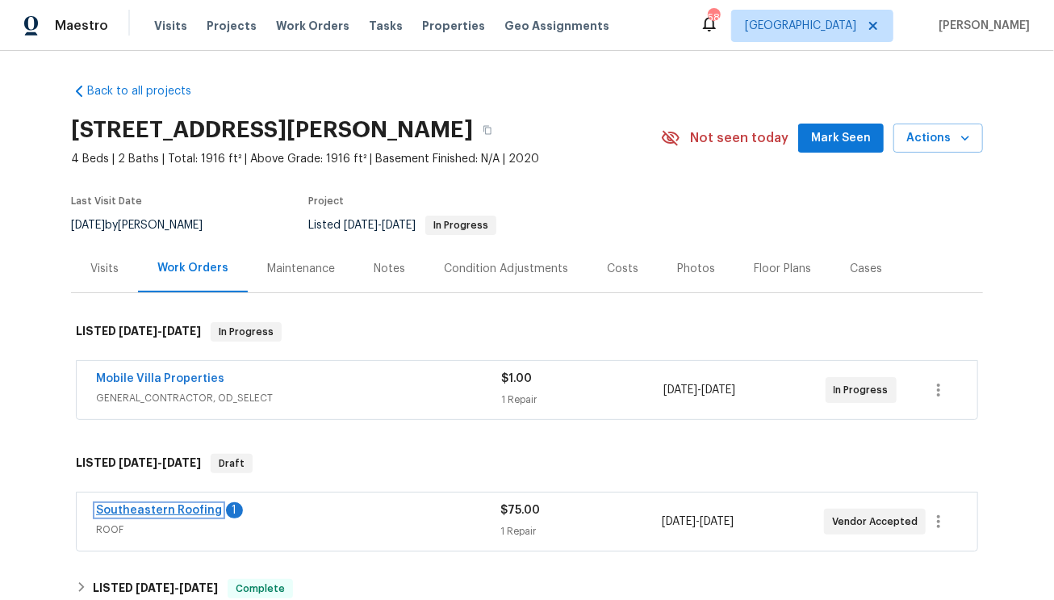
click at [182, 511] on link "Southeastern Roofing" at bounding box center [159, 509] width 126 height 11
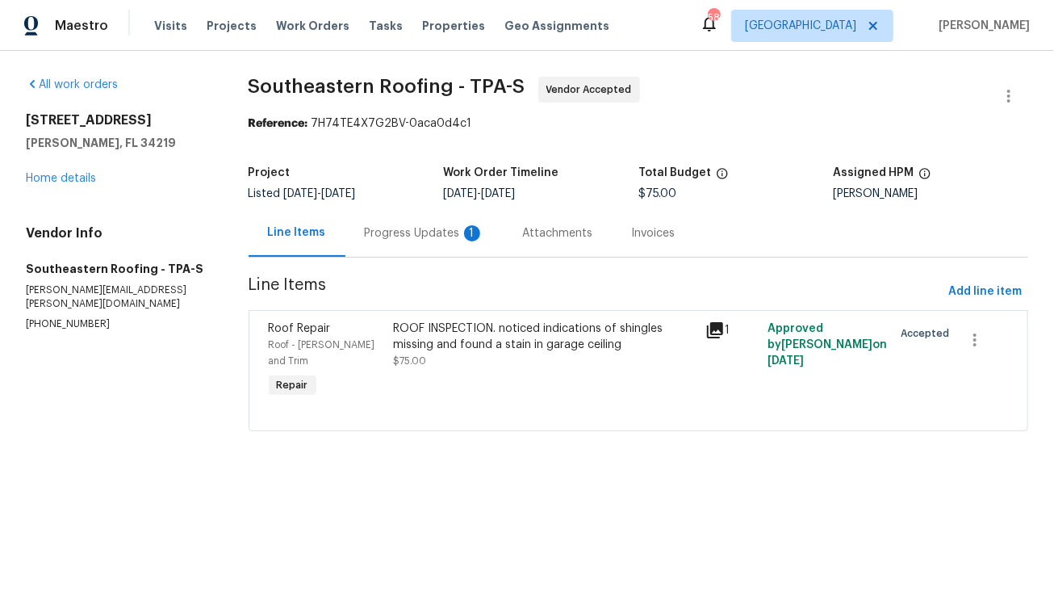
click at [391, 234] on div "Progress Updates 1" at bounding box center [424, 233] width 119 height 16
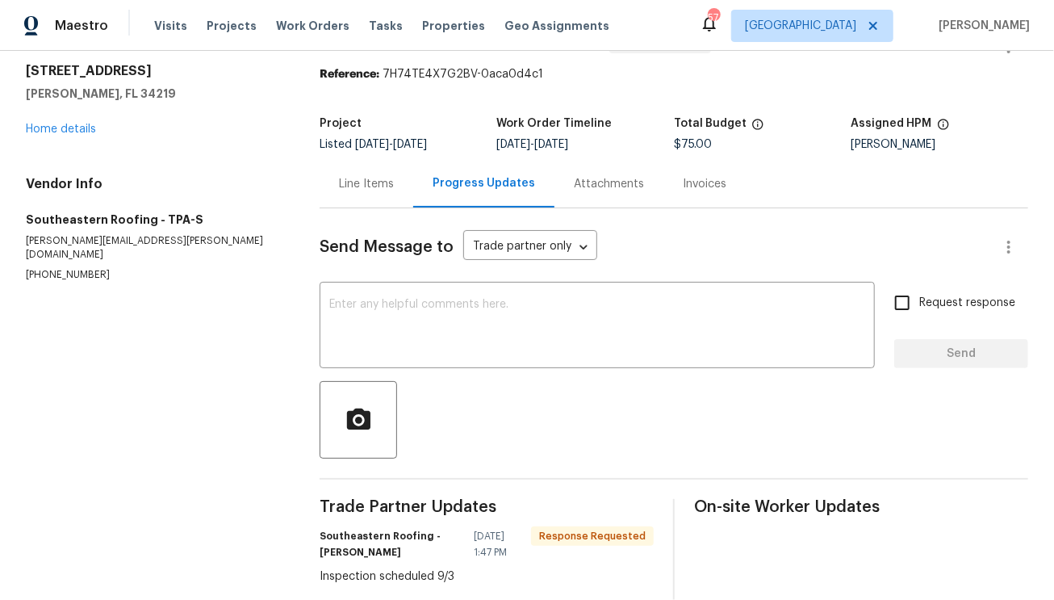
scroll to position [90, 0]
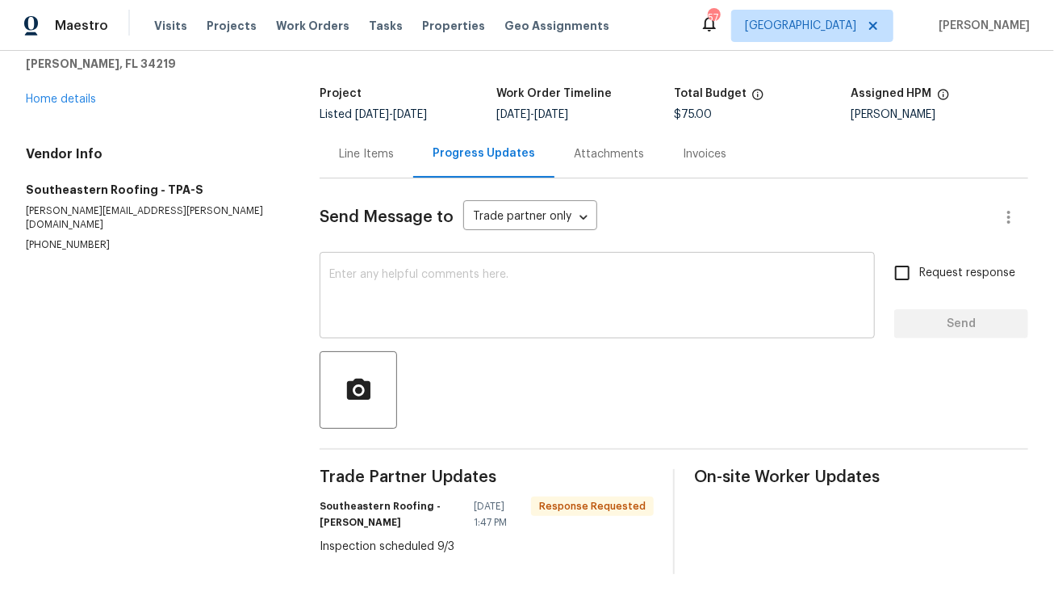
click at [472, 299] on textarea at bounding box center [597, 297] width 536 height 56
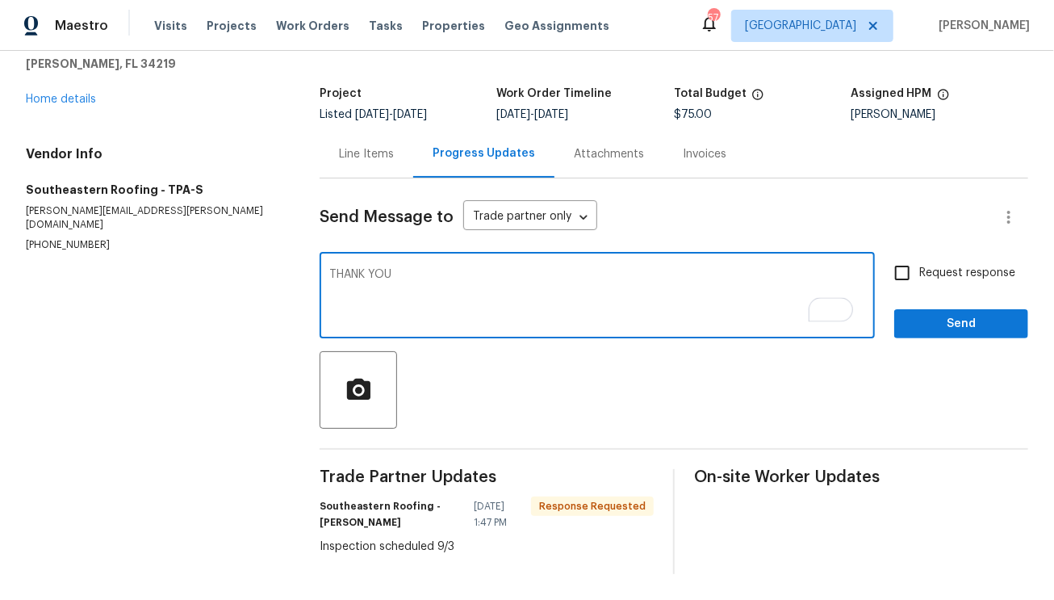
type textarea "THANK YOU"
click at [957, 314] on span "Send" at bounding box center [961, 324] width 108 height 20
